Goal: Task Accomplishment & Management: Use online tool/utility

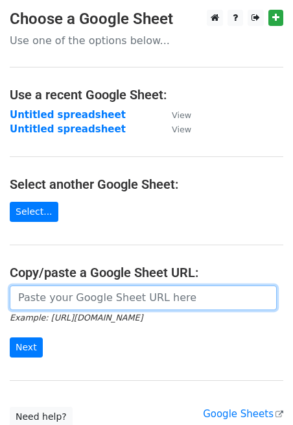
click at [44, 289] on input "url" at bounding box center [143, 297] width 267 height 25
paste input "[URL][DOMAIN_NAME]"
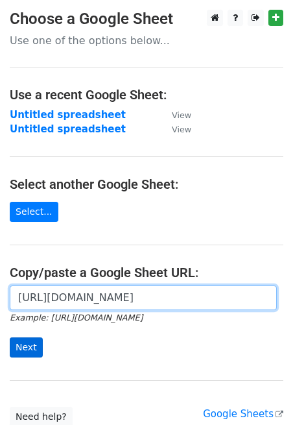
type input "[URL][DOMAIN_NAME]"
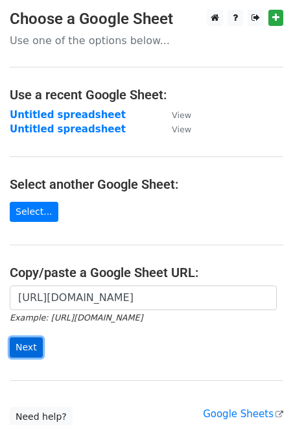
click at [22, 342] on input "Next" at bounding box center [26, 347] width 33 height 20
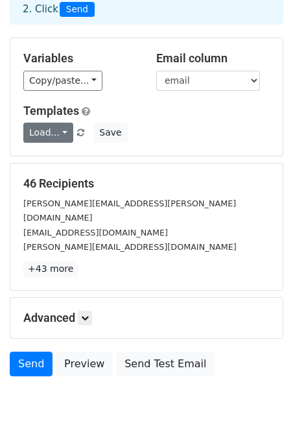
scroll to position [84, 0]
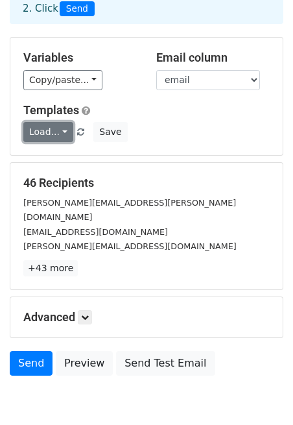
click at [69, 132] on link "Load..." at bounding box center [48, 132] width 50 height 20
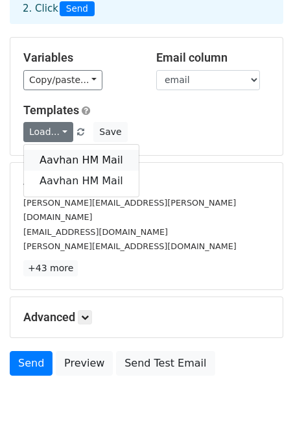
click at [69, 163] on link "Aavhan HM Mail" at bounding box center [81, 160] width 115 height 21
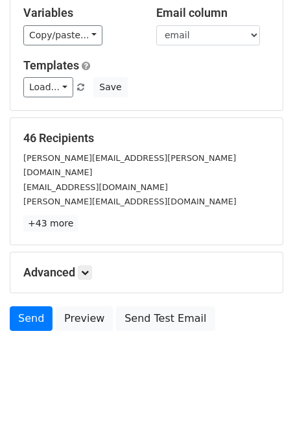
scroll to position [130, 0]
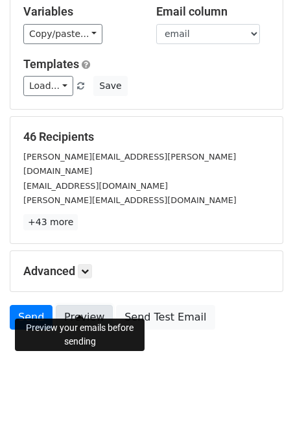
click at [66, 305] on link "Preview" at bounding box center [84, 317] width 57 height 25
click at [40, 309] on link "Send" at bounding box center [31, 317] width 43 height 25
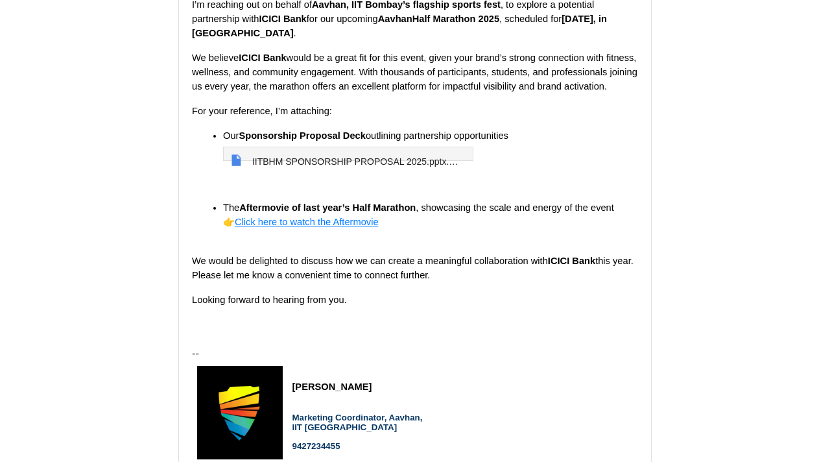
scroll to position [307, 0]
